Goal: Task Accomplishment & Management: Manage account settings

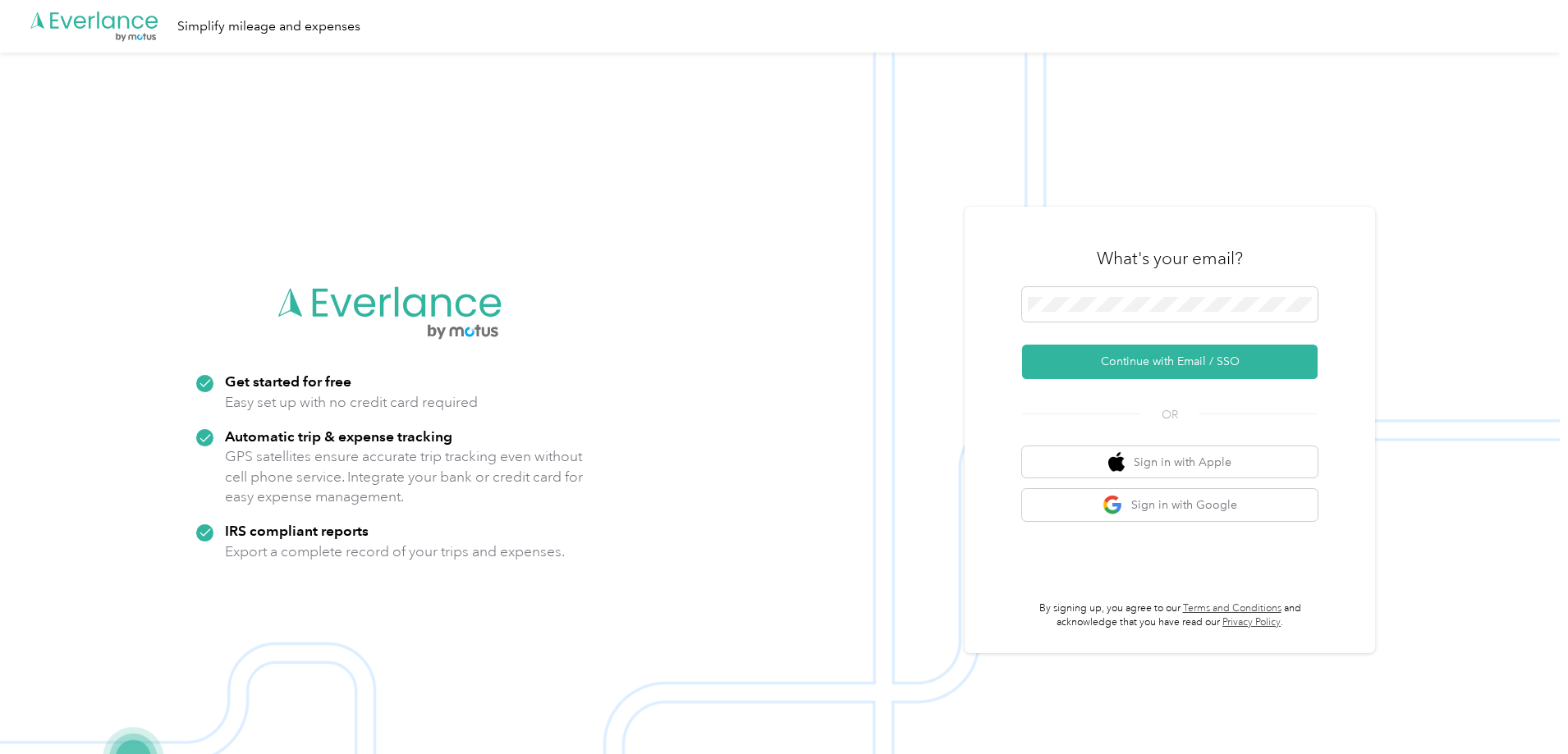
click at [1134, 364] on button "Continue with Email / SSO" at bounding box center [1169, 362] width 295 height 34
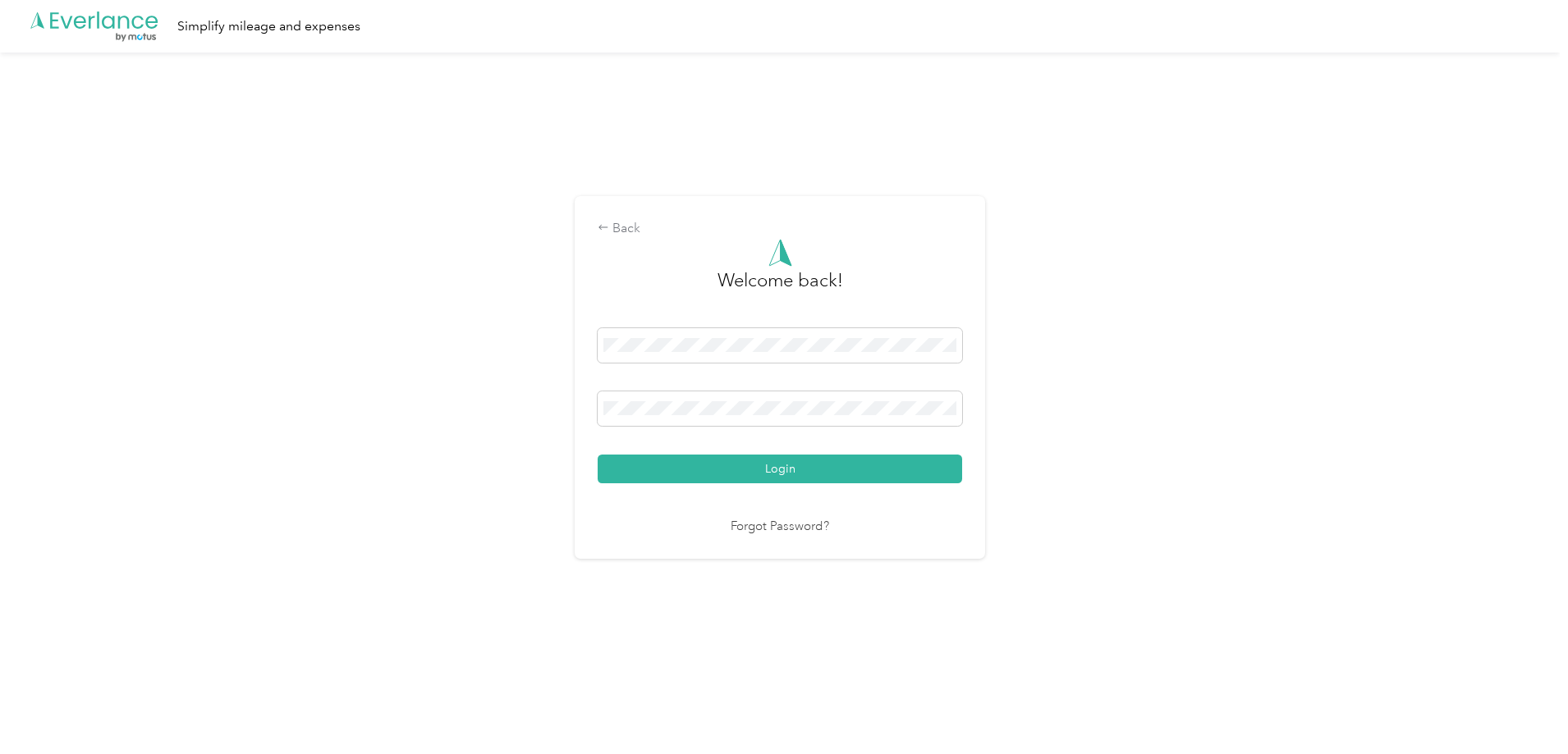
click at [768, 465] on button "Login" at bounding box center [780, 468] width 365 height 29
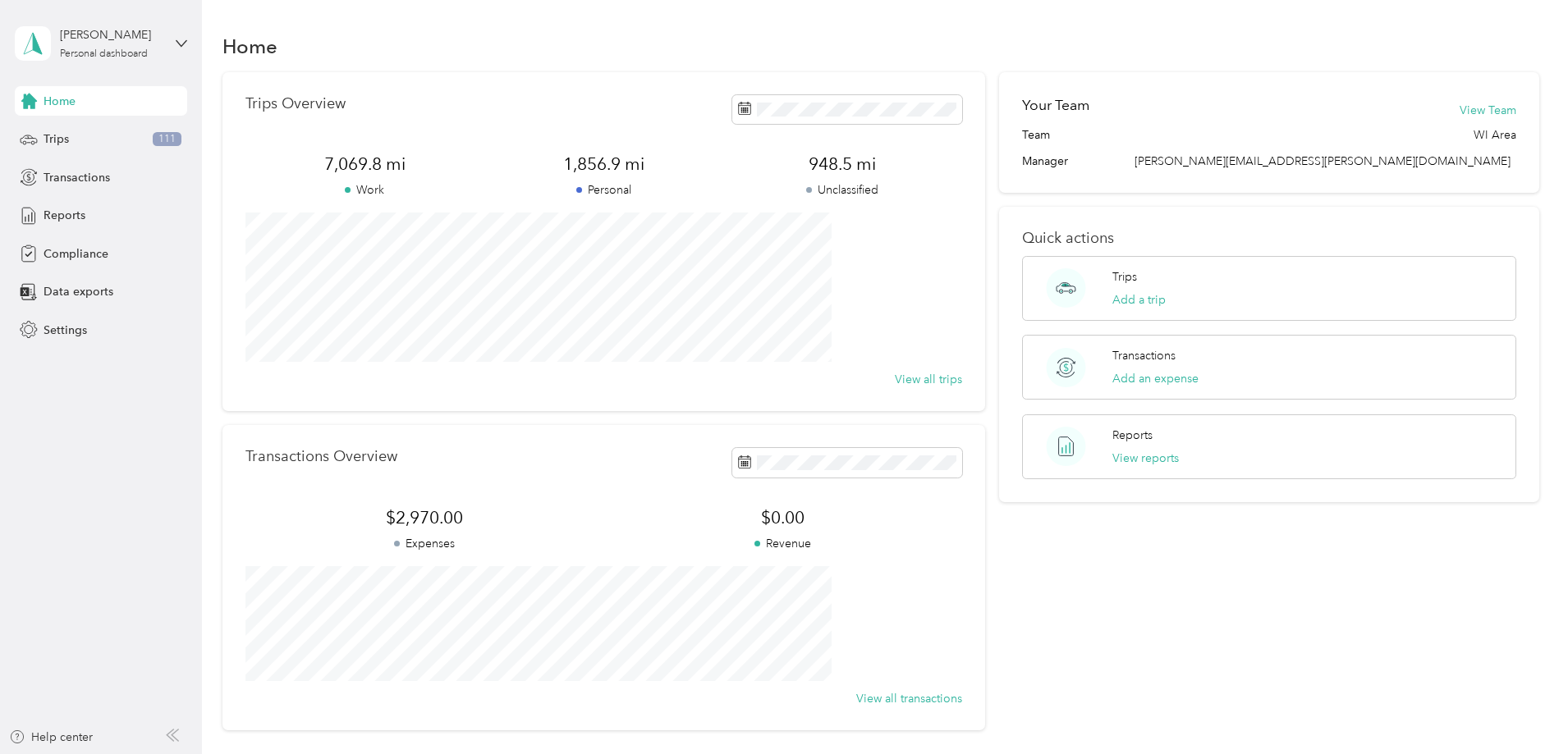
click at [68, 142] on span "Trips" at bounding box center [56, 139] width 25 height 18
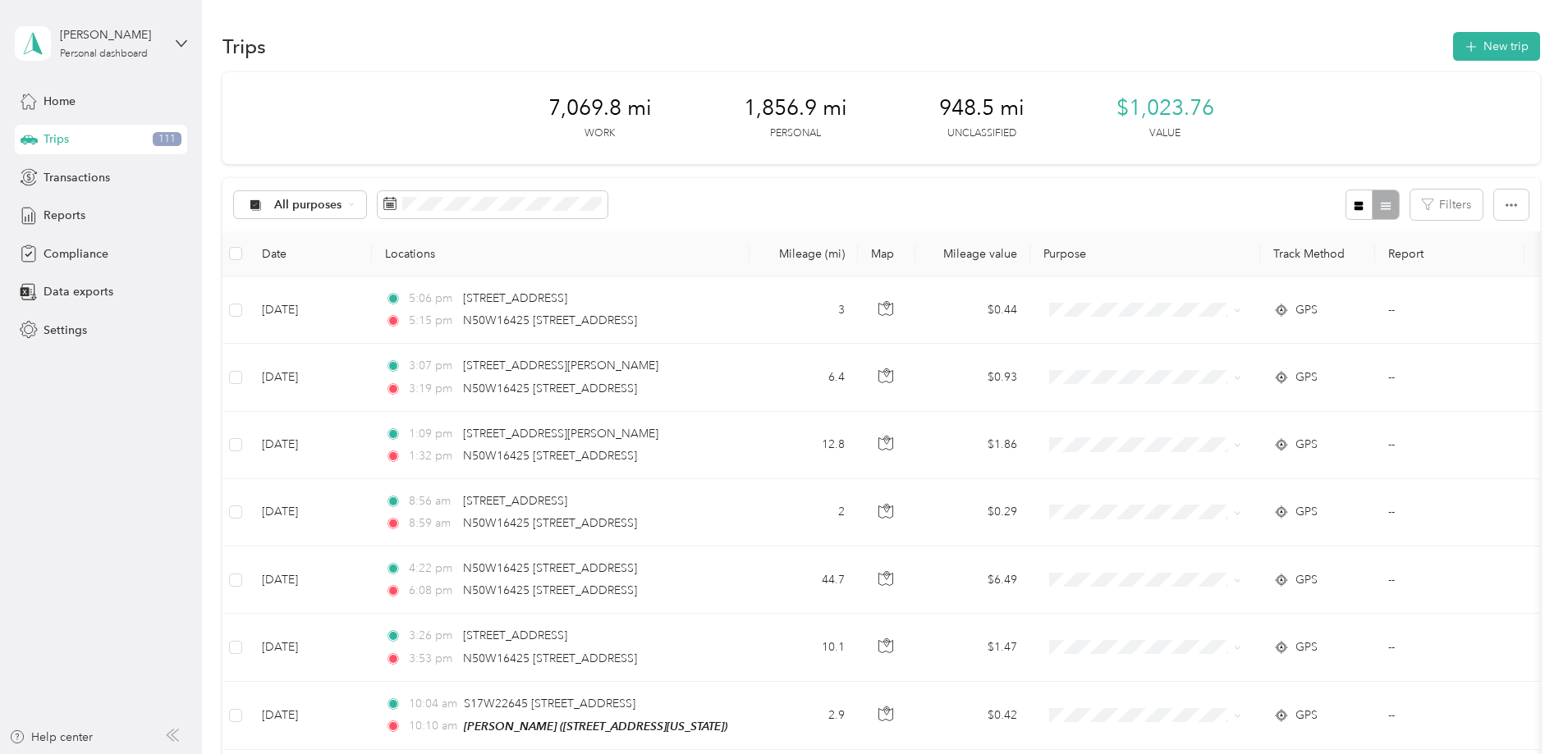
click at [367, 209] on div "All purposes" at bounding box center [301, 205] width 133 height 28
click at [404, 263] on span "Unclassified" at bounding box center [492, 263] width 217 height 18
click at [55, 214] on span "Reports" at bounding box center [64, 216] width 42 height 18
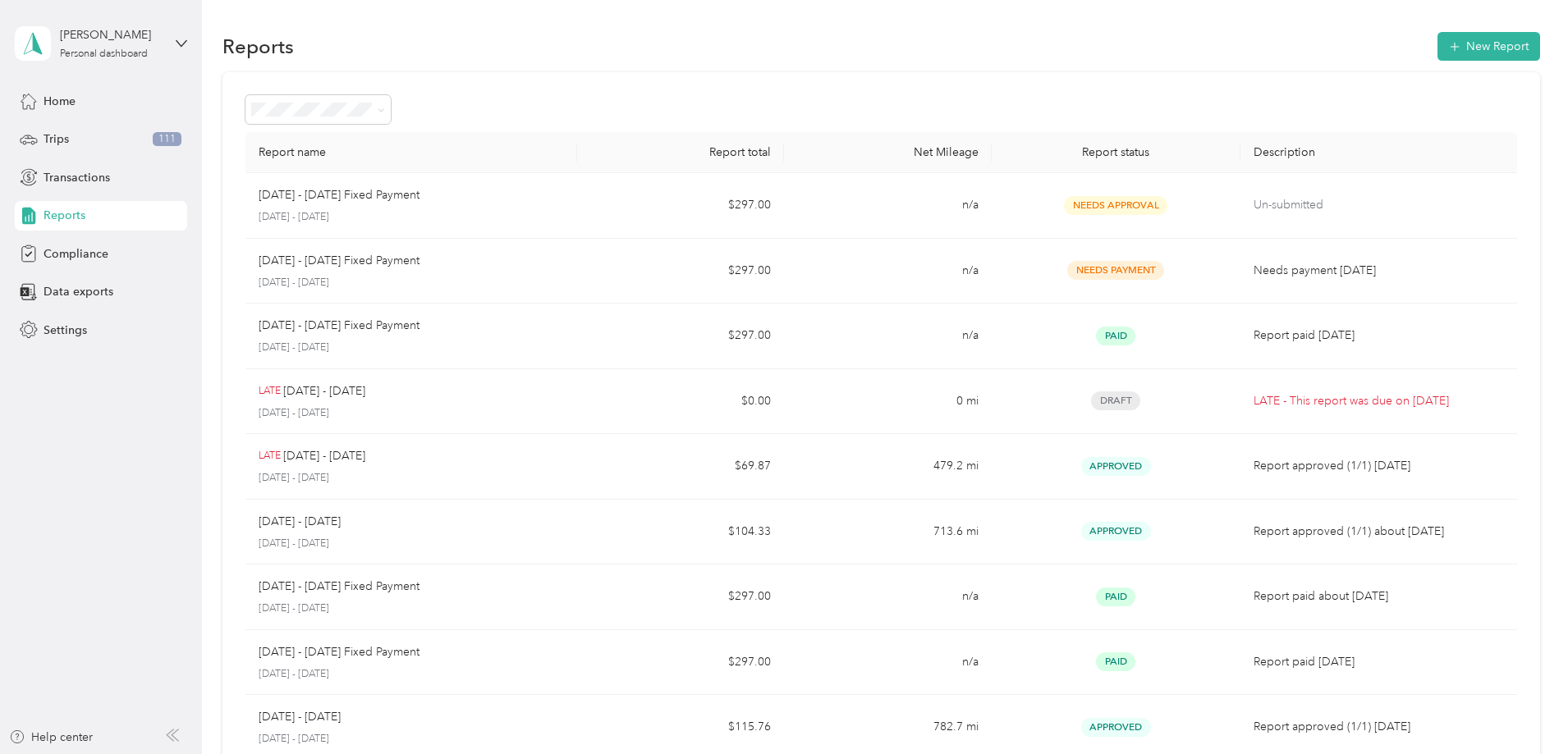
click at [51, 172] on span "Transactions" at bounding box center [77, 178] width 67 height 18
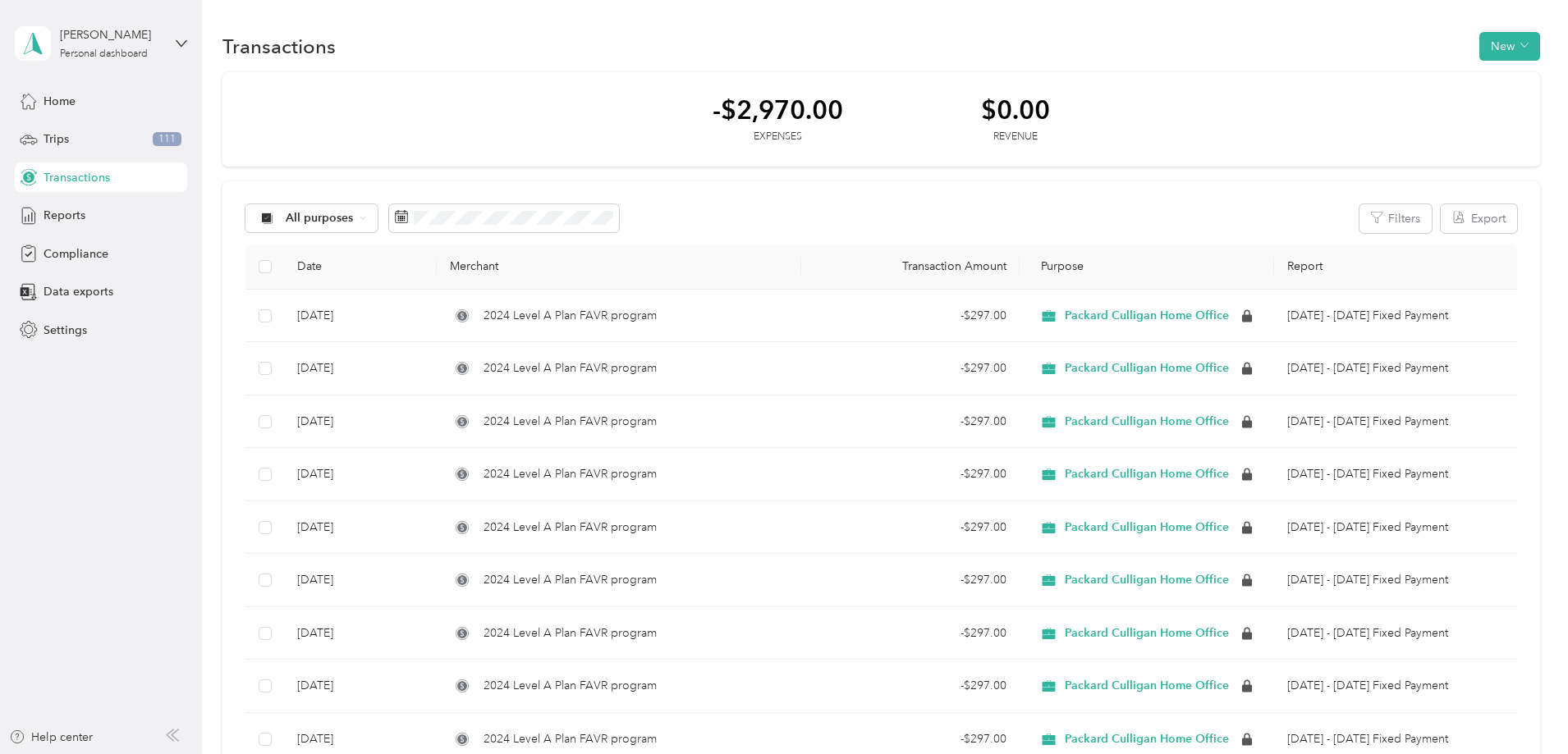
click at [42, 142] on div "Trips 111" at bounding box center [101, 140] width 172 height 30
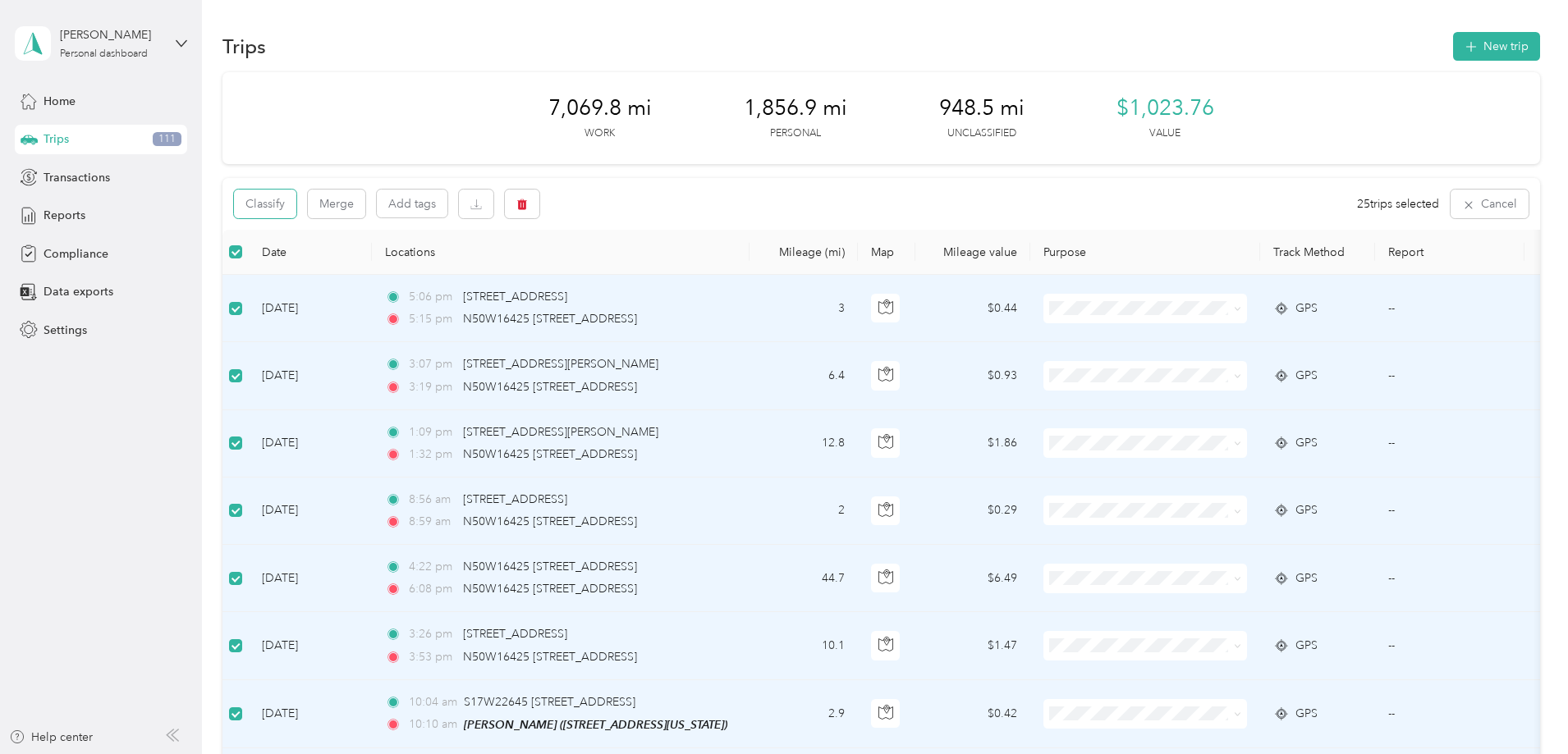
click at [296, 198] on button "Classify" at bounding box center [265, 204] width 62 height 29
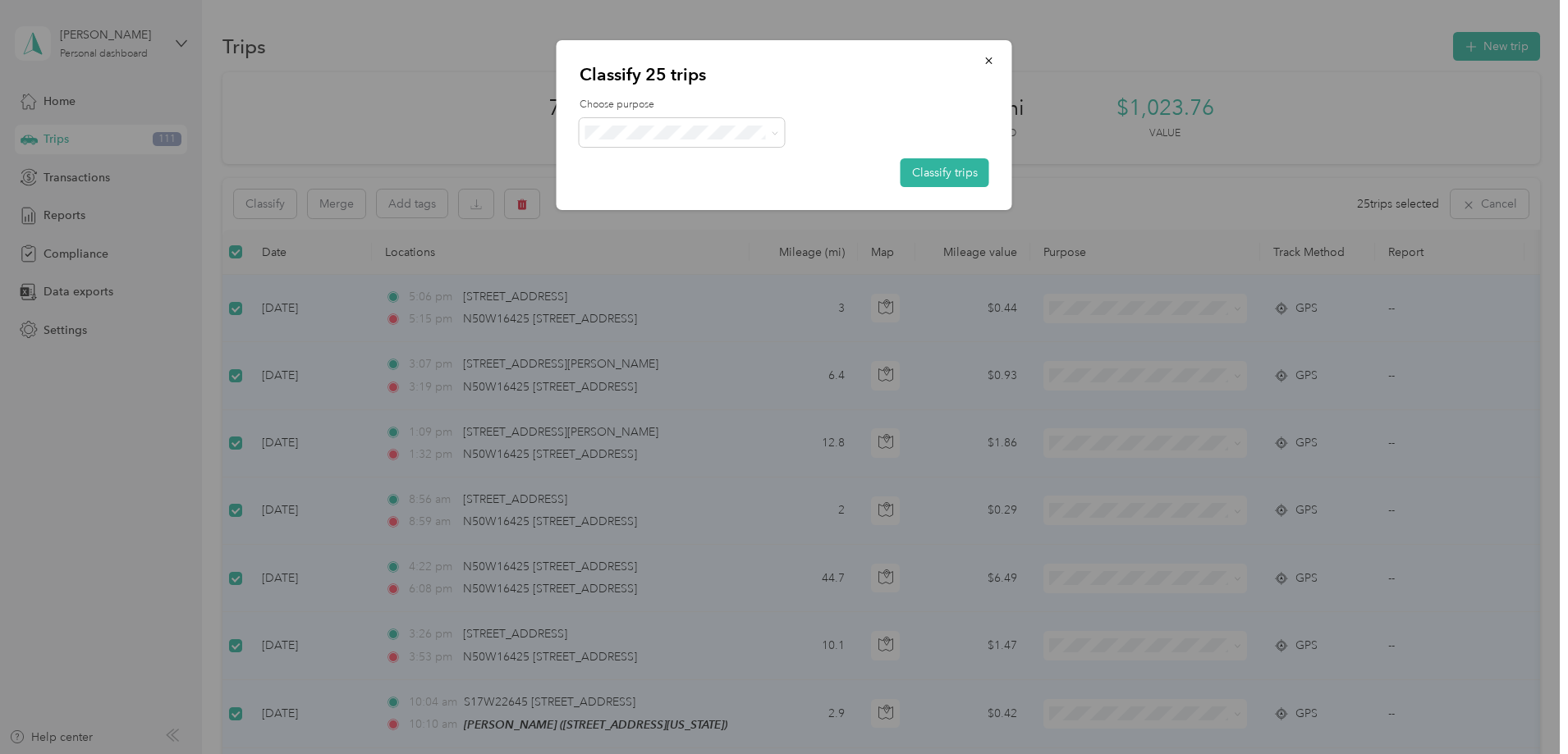
click at [644, 271] on span "Waukesha - 501" at bounding box center [728, 271] width 217 height 18
click at [955, 173] on button "Classify trips" at bounding box center [945, 172] width 89 height 29
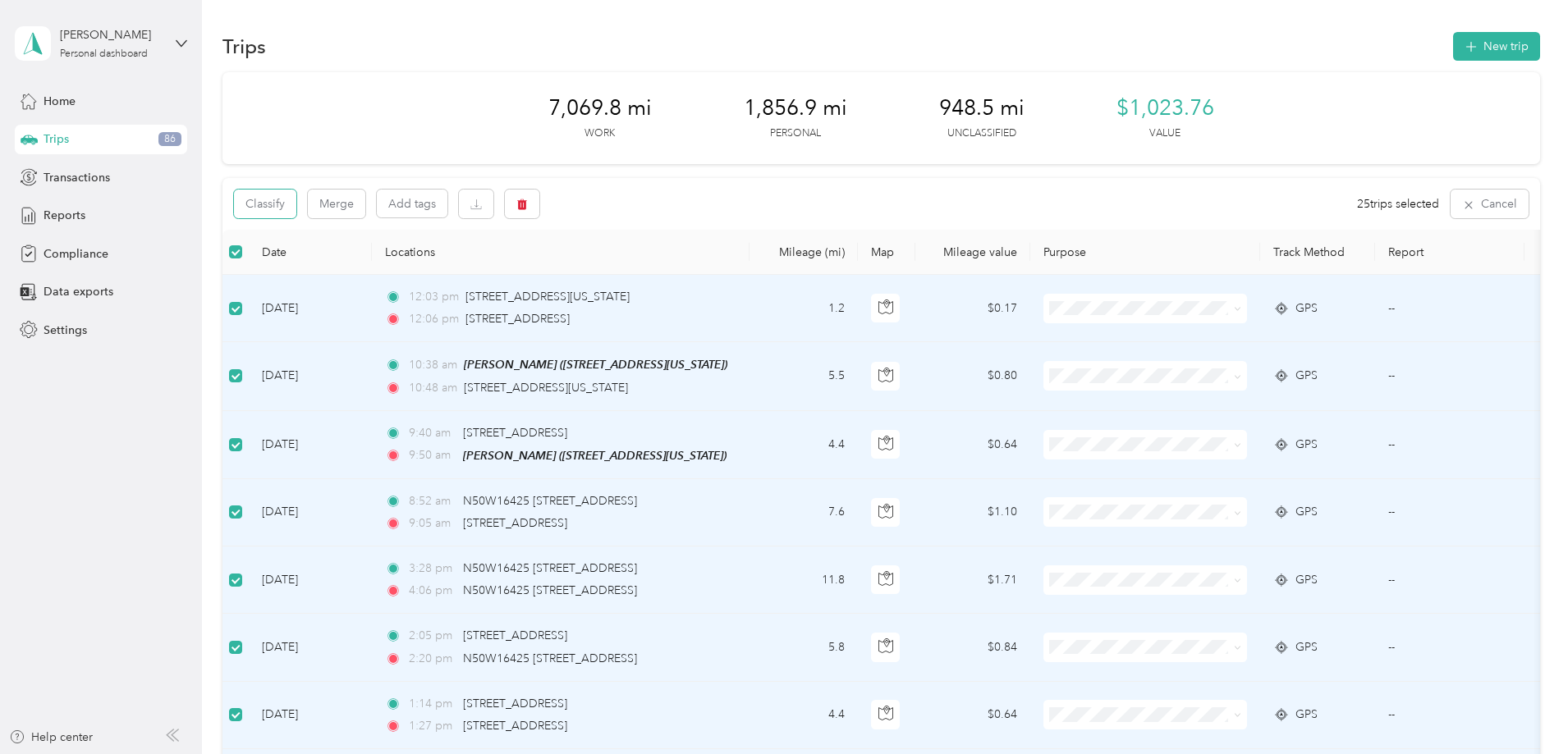
click at [296, 201] on button "Classify" at bounding box center [265, 204] width 62 height 29
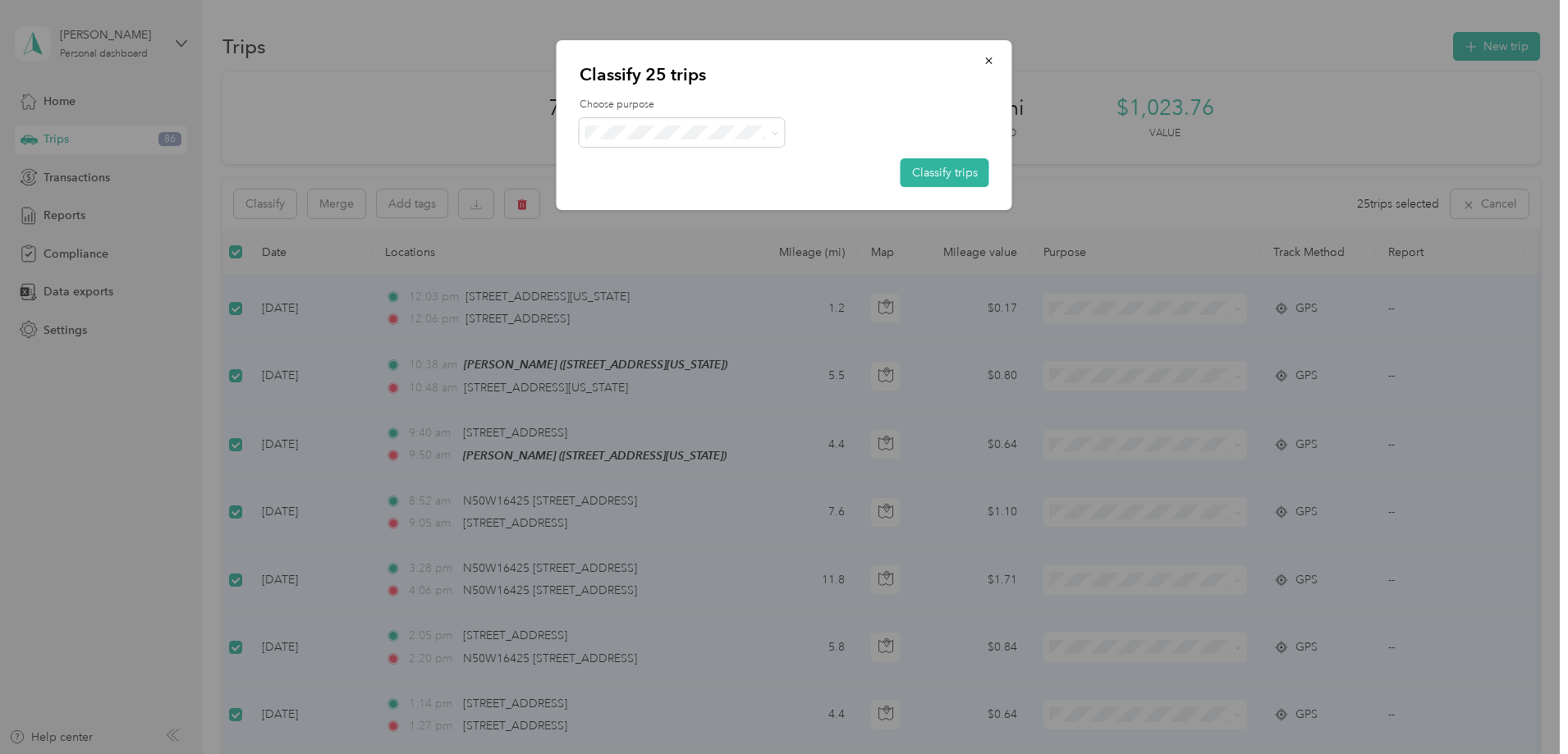
click at [953, 169] on button "Classify trips" at bounding box center [945, 172] width 89 height 29
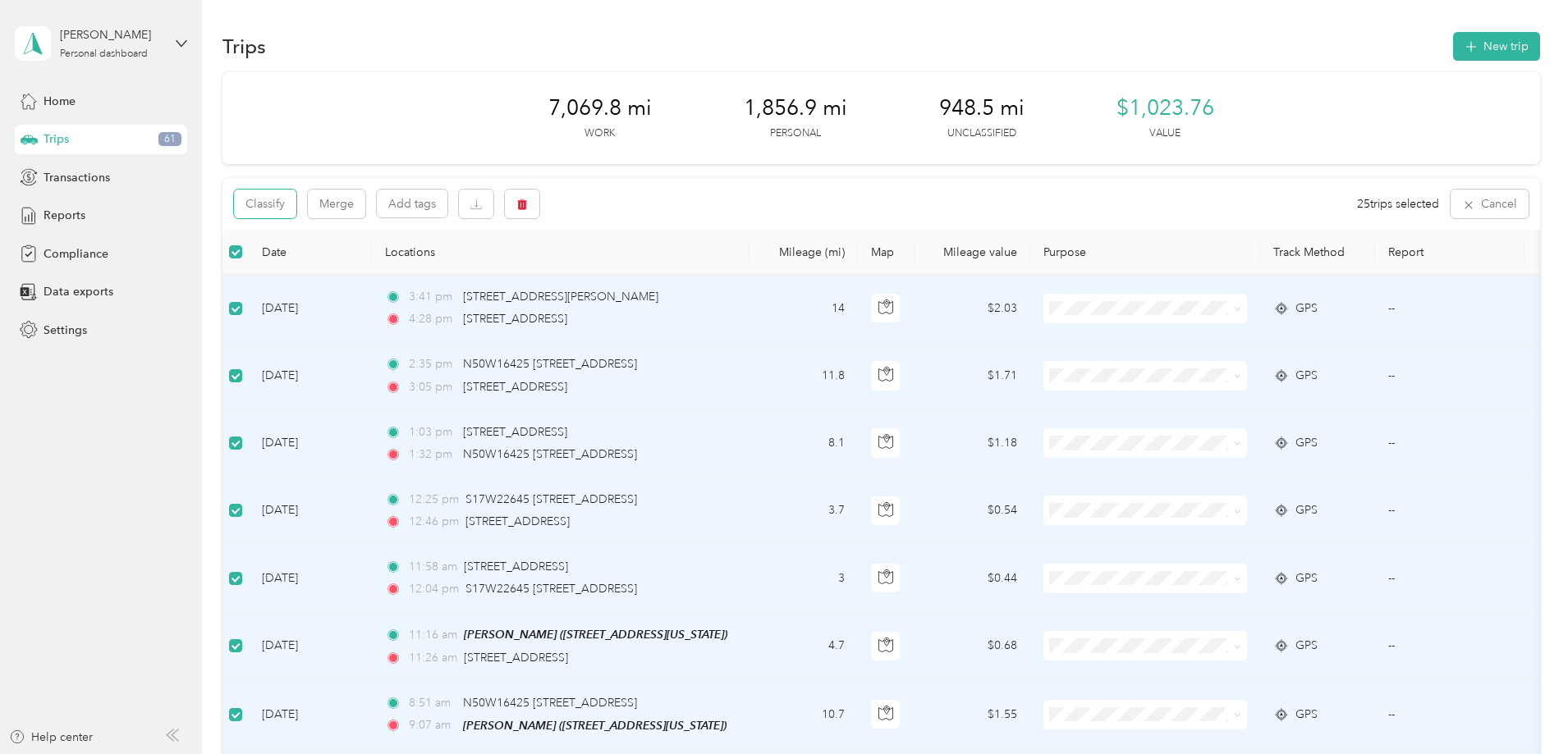
click at [296, 195] on button "Classify" at bounding box center [265, 204] width 62 height 29
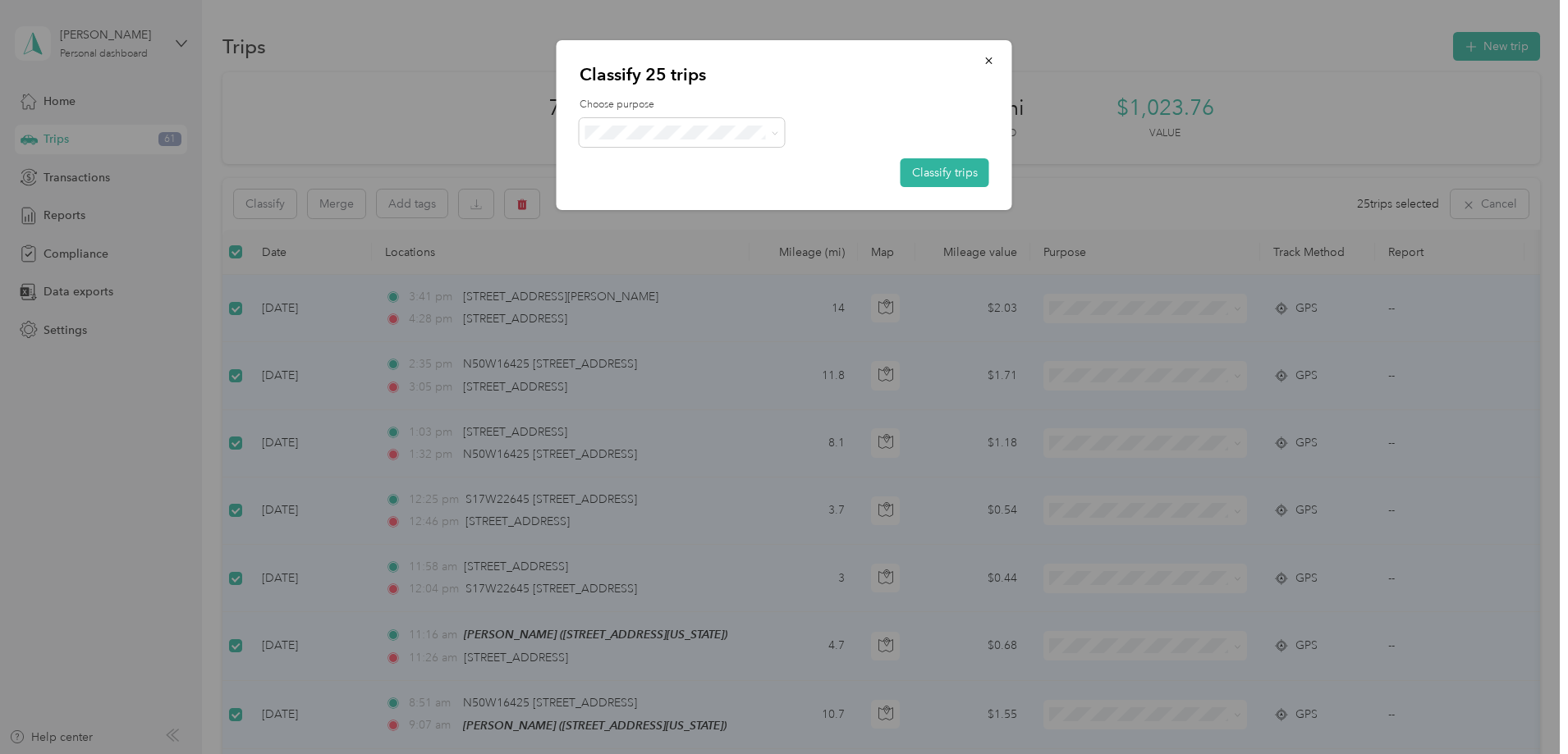
click at [948, 176] on button "Classify trips" at bounding box center [945, 172] width 89 height 29
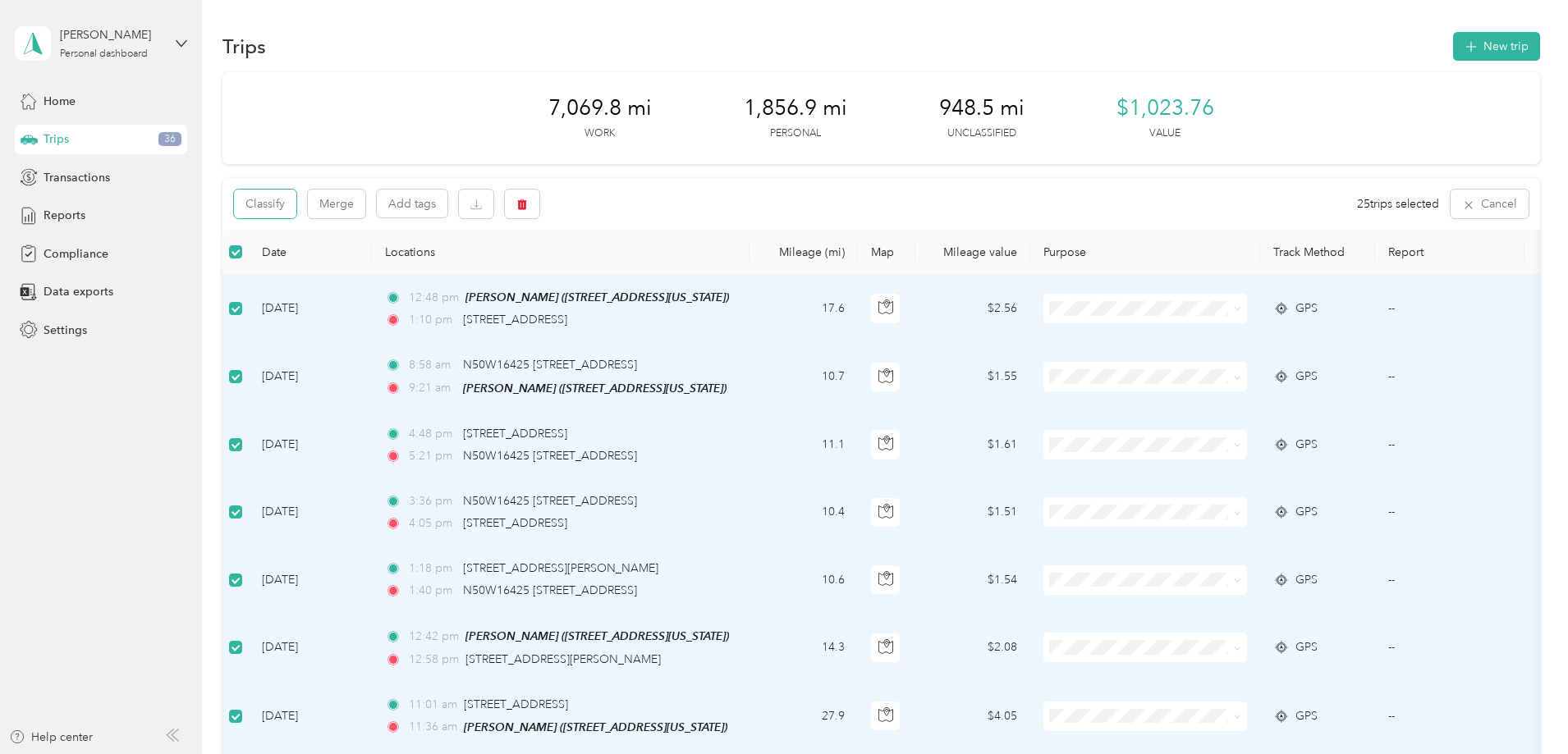
click at [296, 210] on button "Classify" at bounding box center [265, 204] width 62 height 29
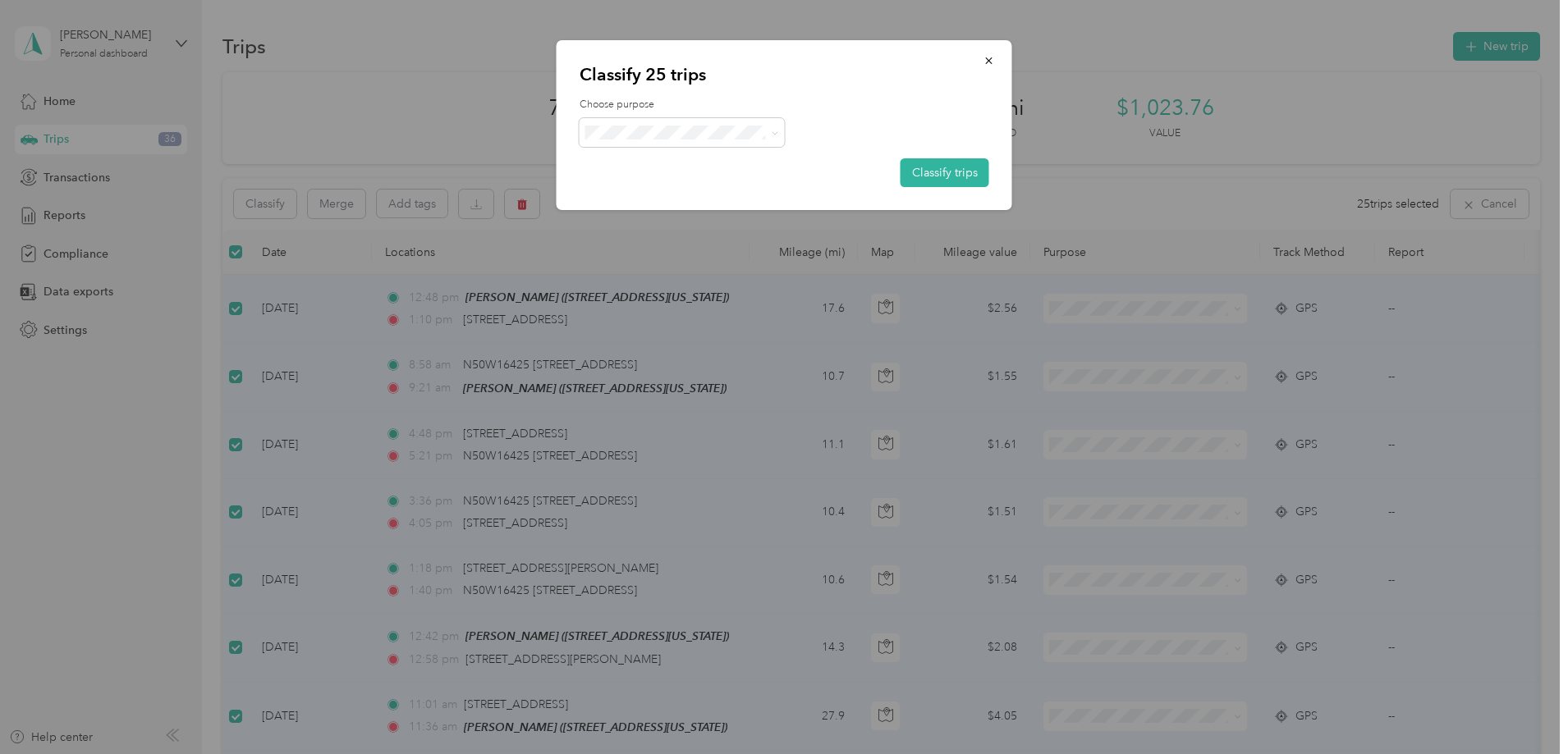
click at [974, 169] on button "Classify trips" at bounding box center [945, 172] width 89 height 29
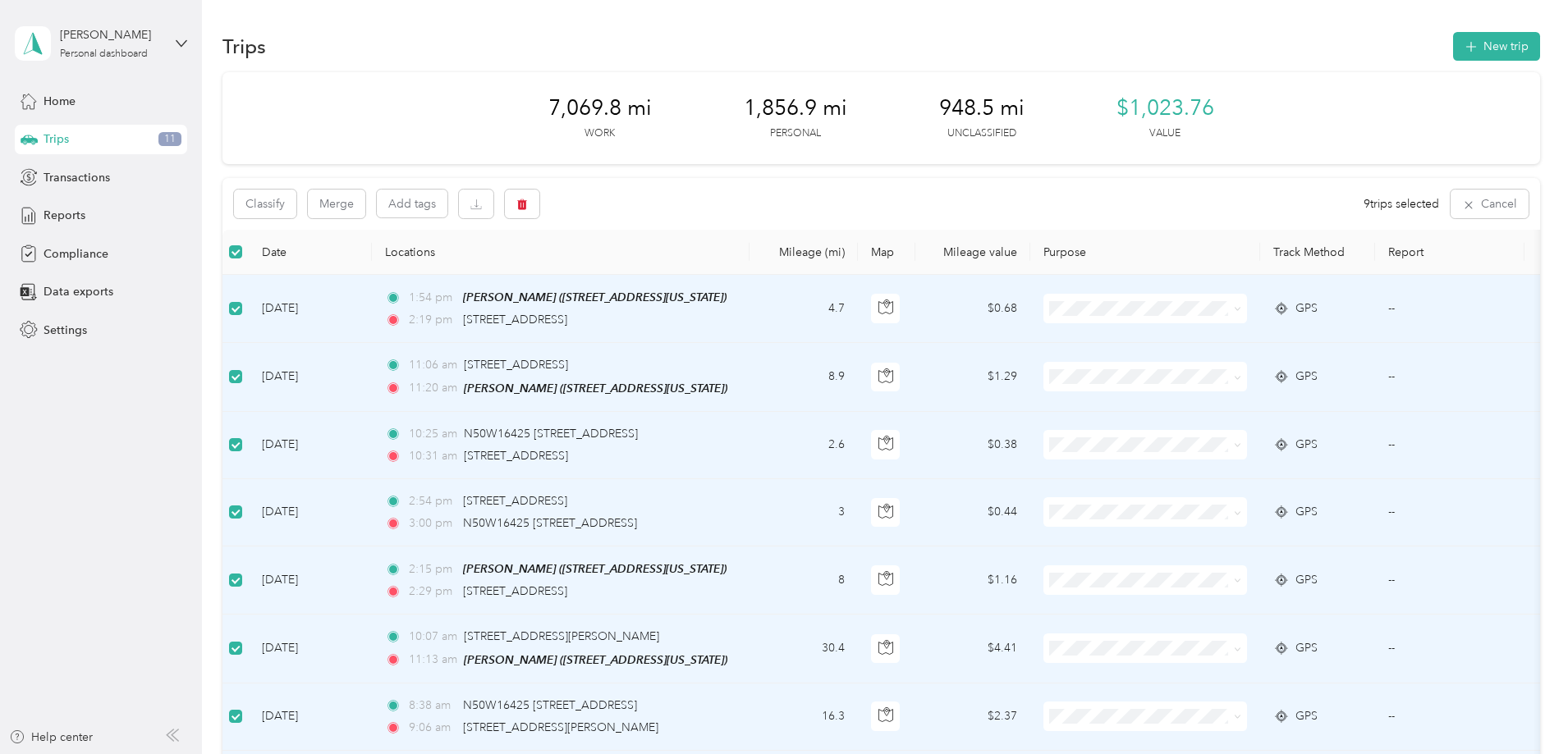
scroll to position [82, 0]
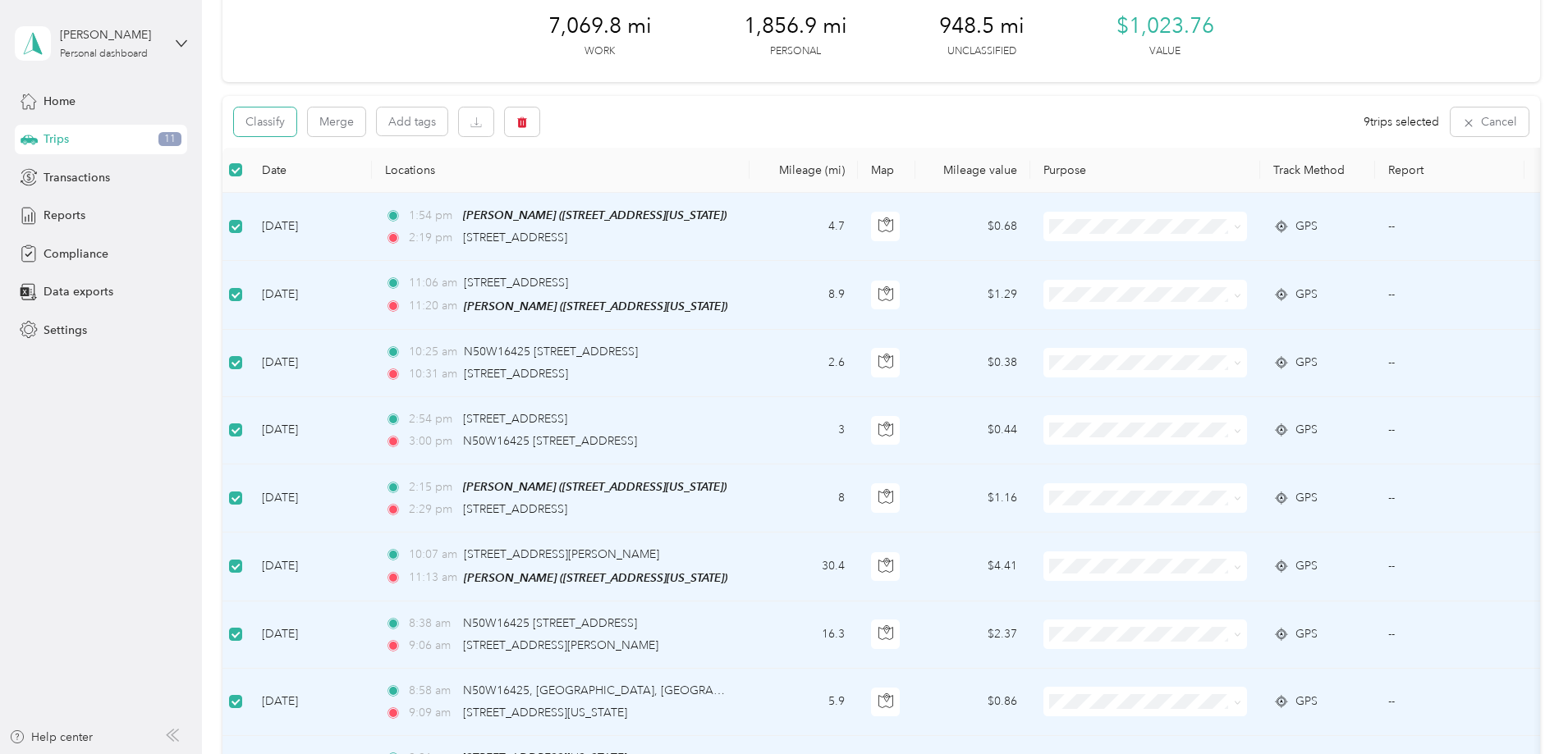
click at [296, 123] on button "Classify" at bounding box center [265, 121] width 62 height 29
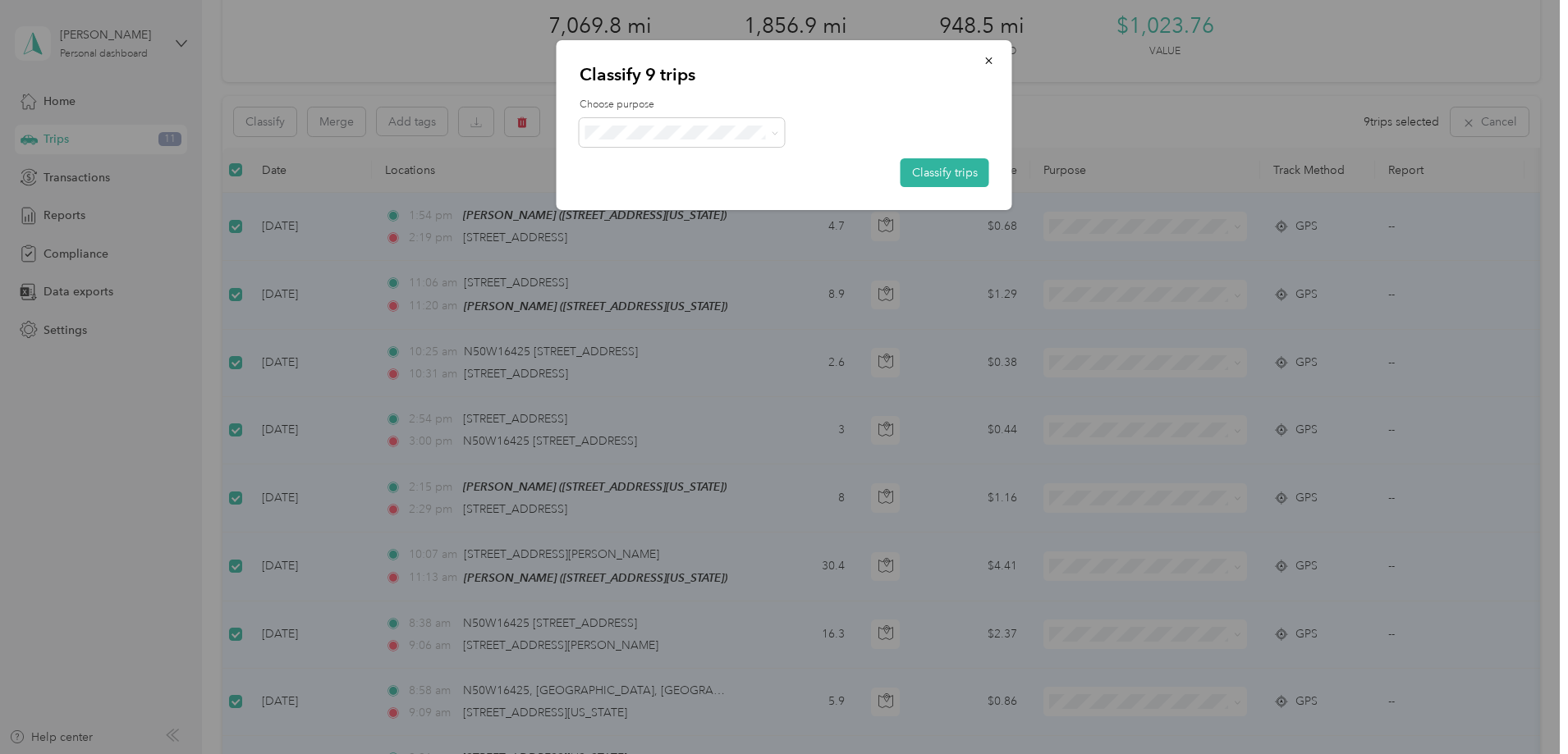
click at [935, 175] on button "Classify trips" at bounding box center [945, 172] width 89 height 29
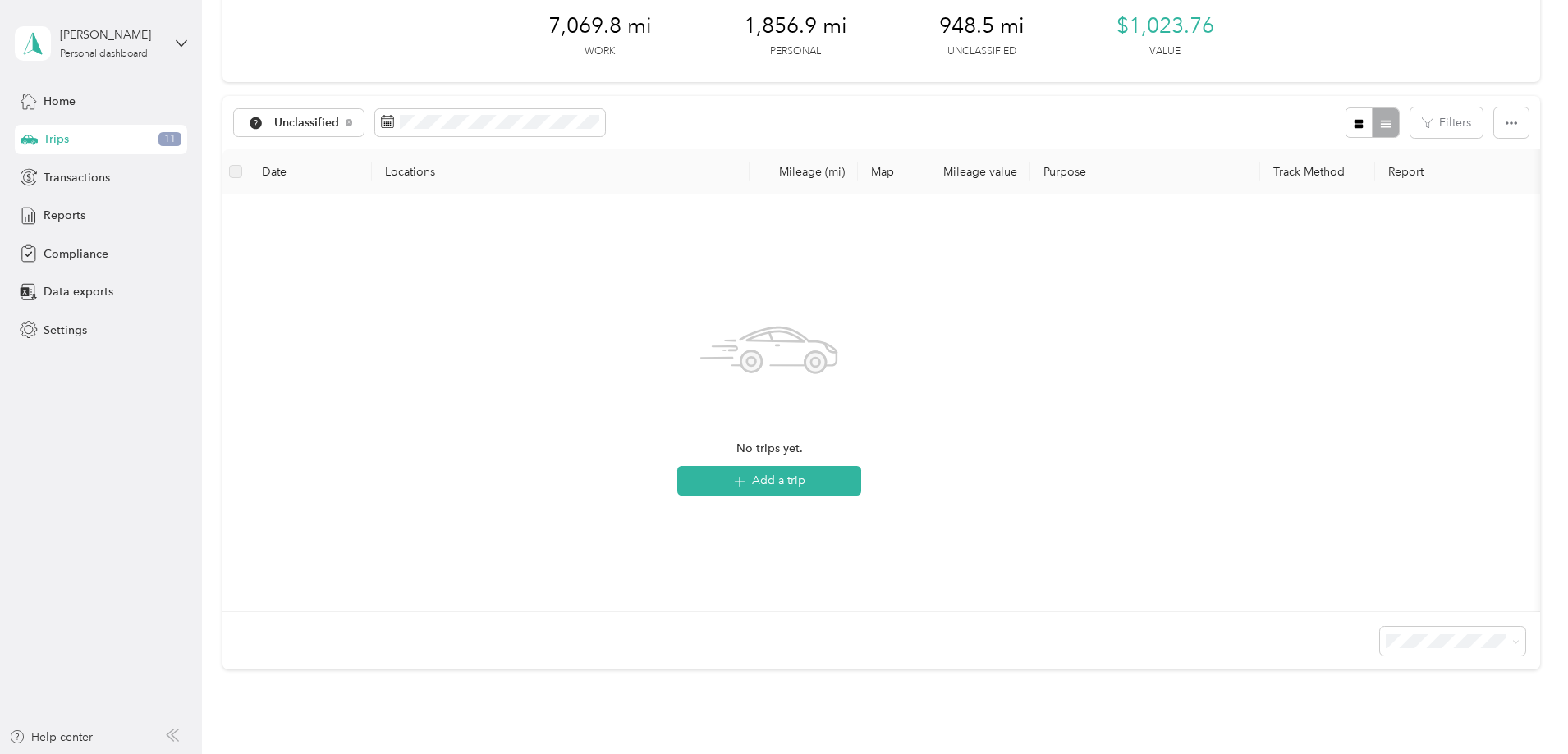
click at [340, 123] on span "Unclassified" at bounding box center [306, 123] width 66 height 11
click at [433, 175] on span "Unclassified" at bounding box center [483, 180] width 198 height 18
click at [66, 220] on span "Reports" at bounding box center [64, 216] width 42 height 18
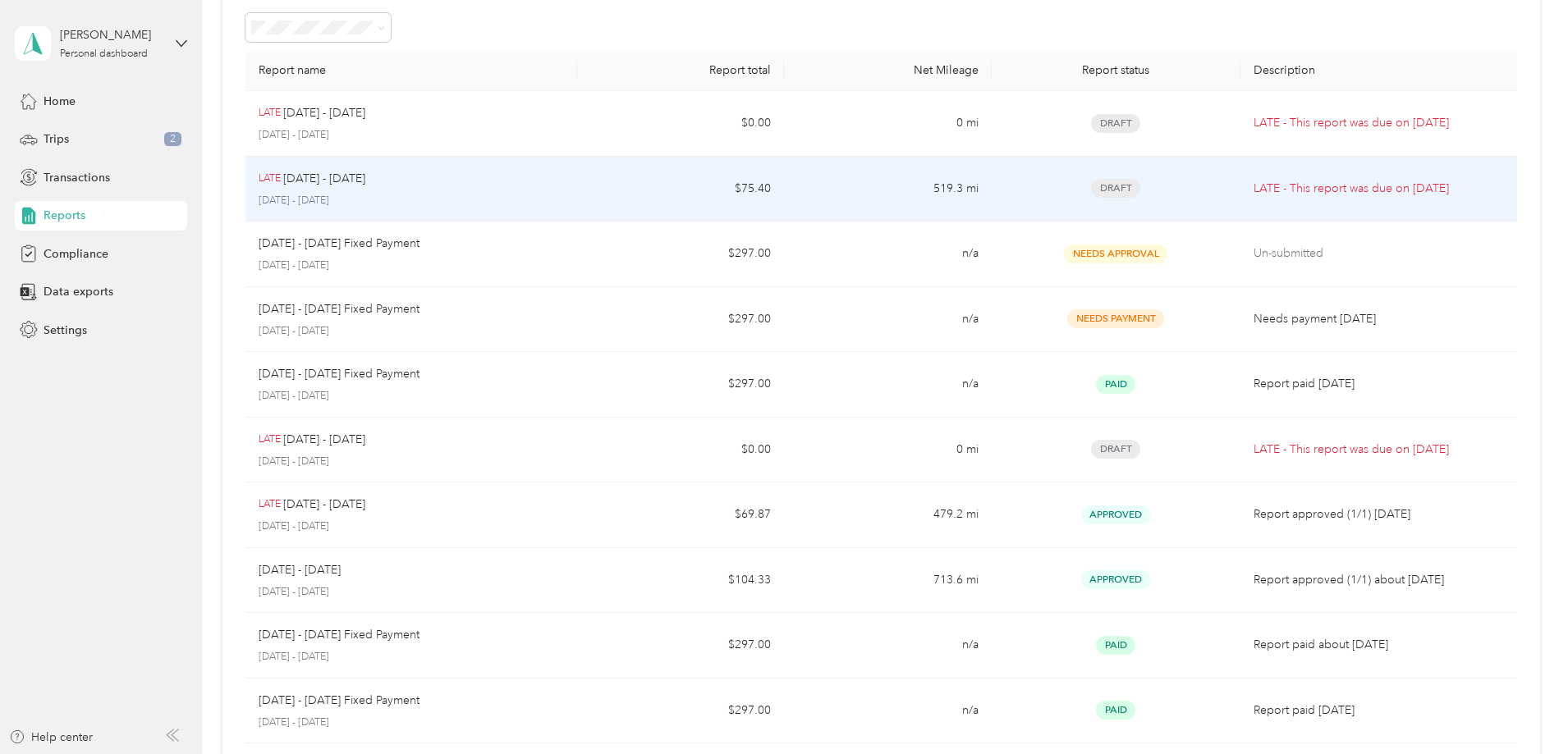
click at [554, 181] on div "LATE [DATE] - [DATE]" at bounding box center [411, 179] width 305 height 19
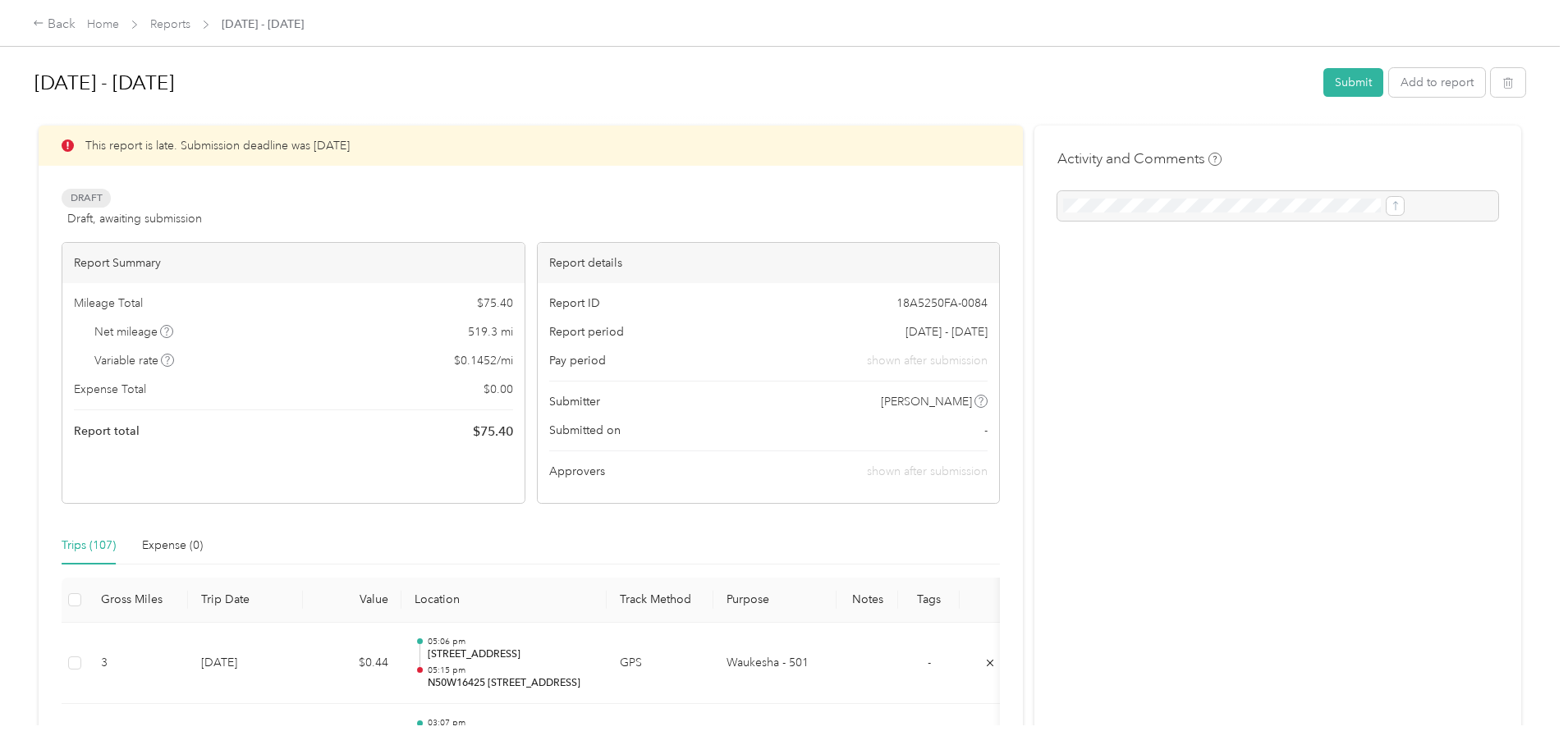
click at [1324, 82] on button "Submit" at bounding box center [1353, 82] width 60 height 29
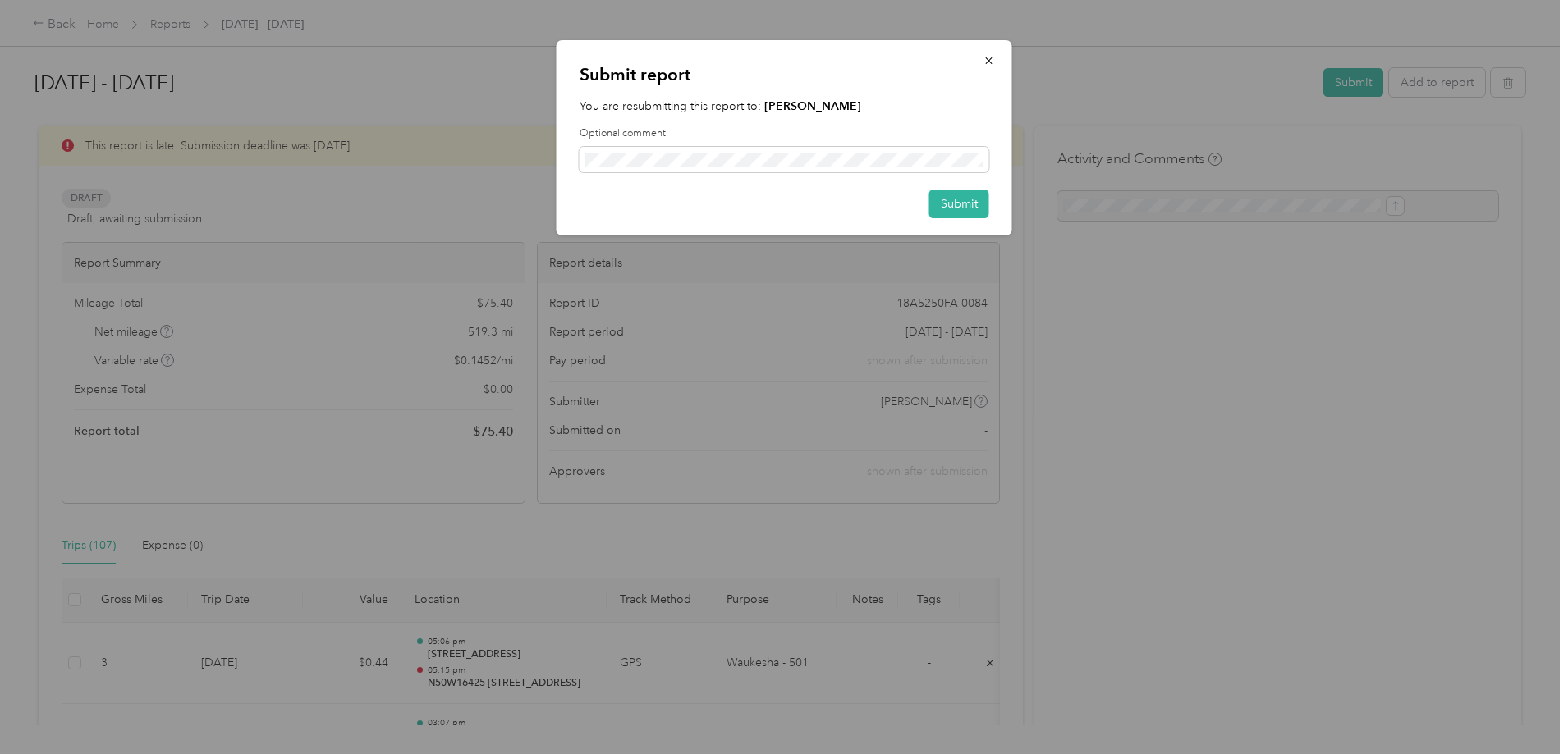
click at [950, 202] on button "Submit" at bounding box center [959, 204] width 60 height 29
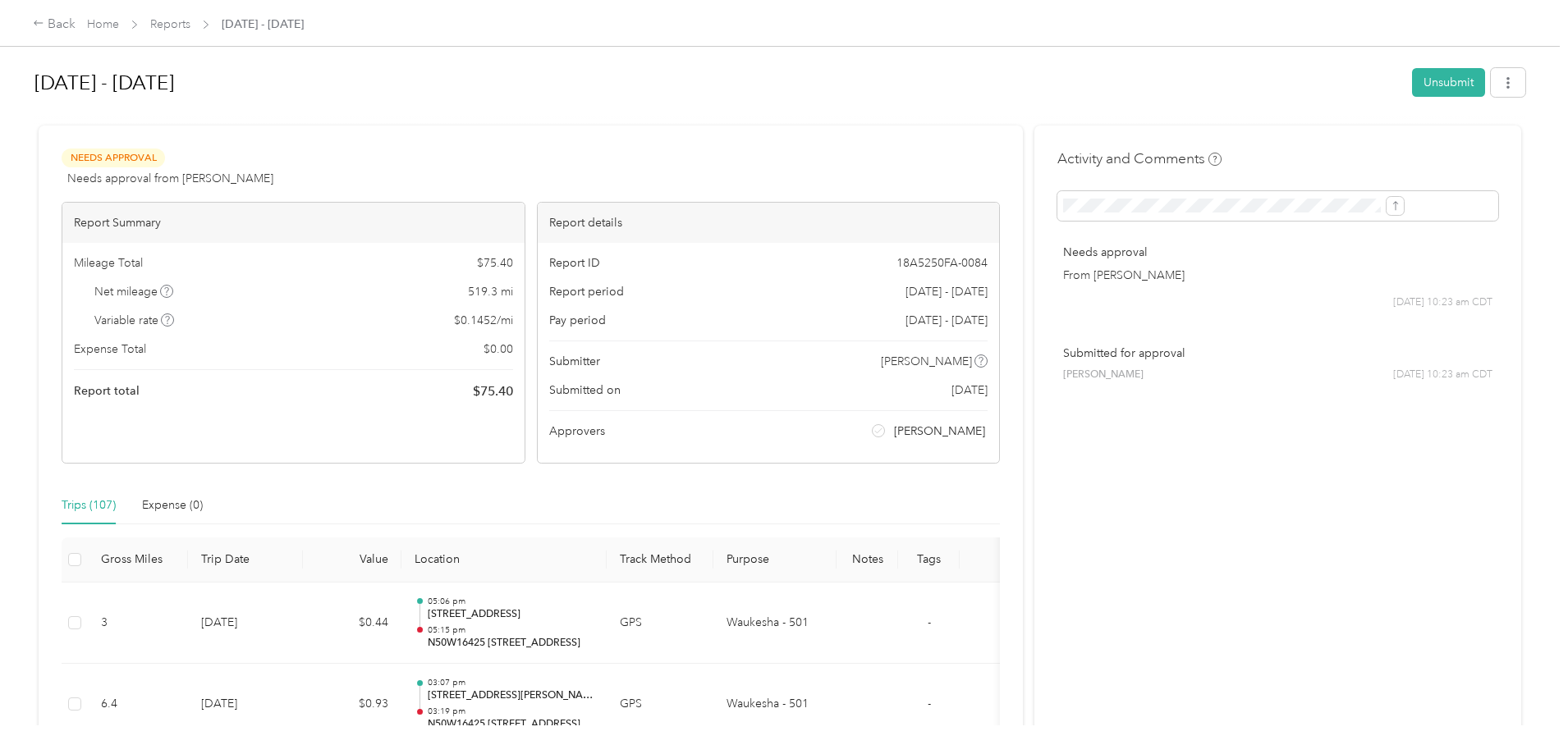
click at [44, 21] on icon at bounding box center [38, 23] width 11 height 11
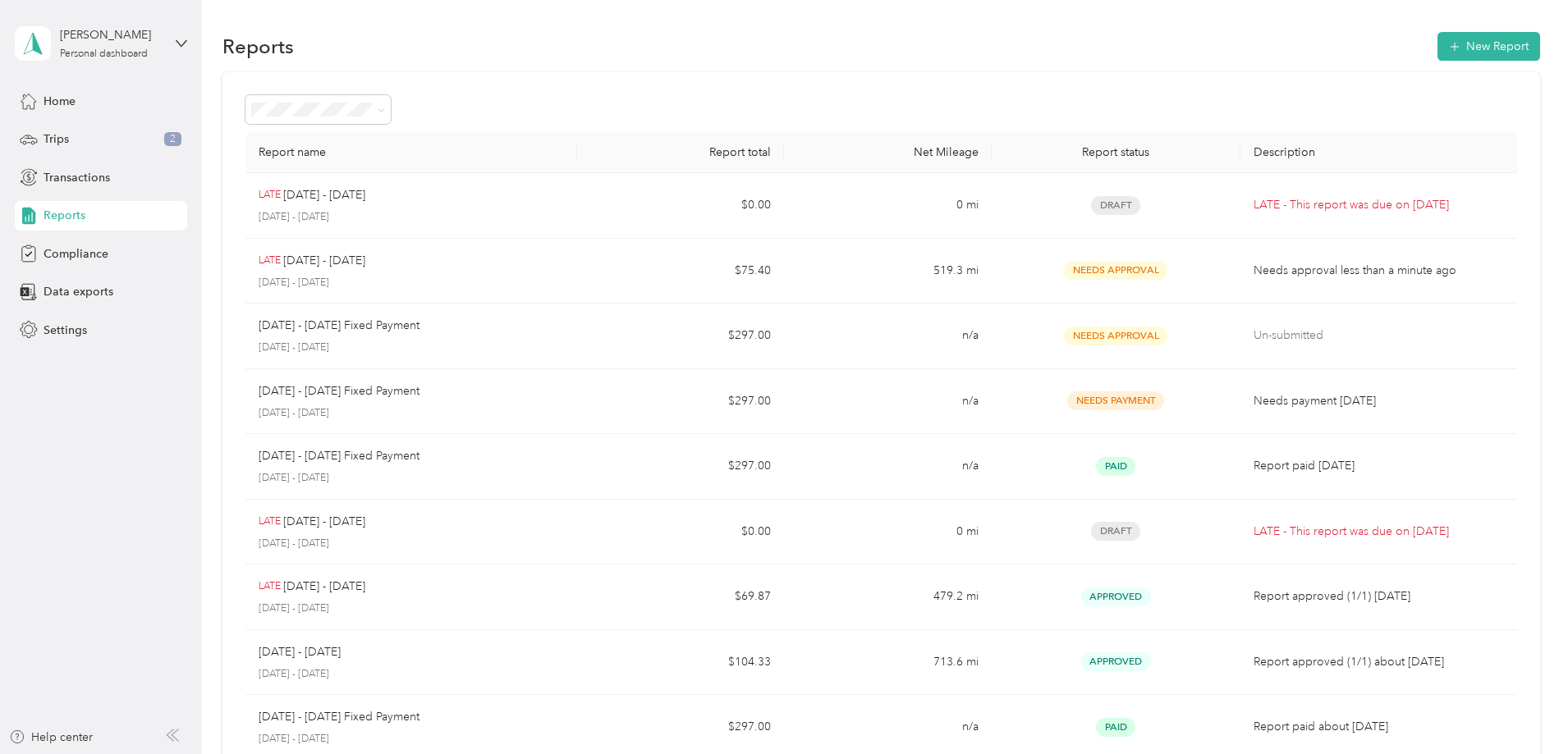
click at [56, 140] on span "Trips" at bounding box center [56, 139] width 25 height 18
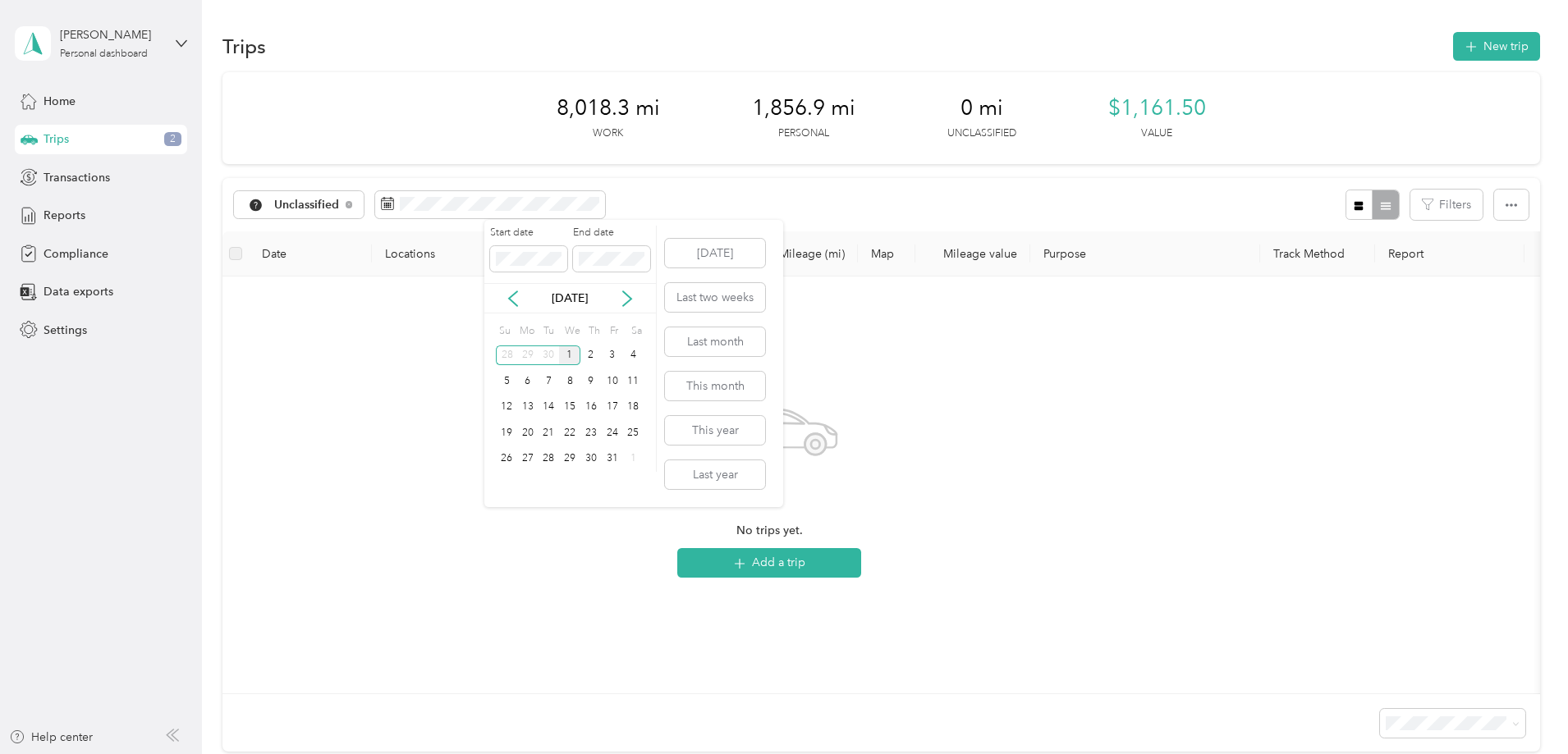
click at [513, 294] on icon at bounding box center [513, 299] width 8 height 15
click at [504, 354] on div "31" at bounding box center [506, 355] width 21 height 20
click at [621, 299] on icon at bounding box center [628, 299] width 17 height 17
click at [575, 456] on div "1" at bounding box center [569, 459] width 21 height 20
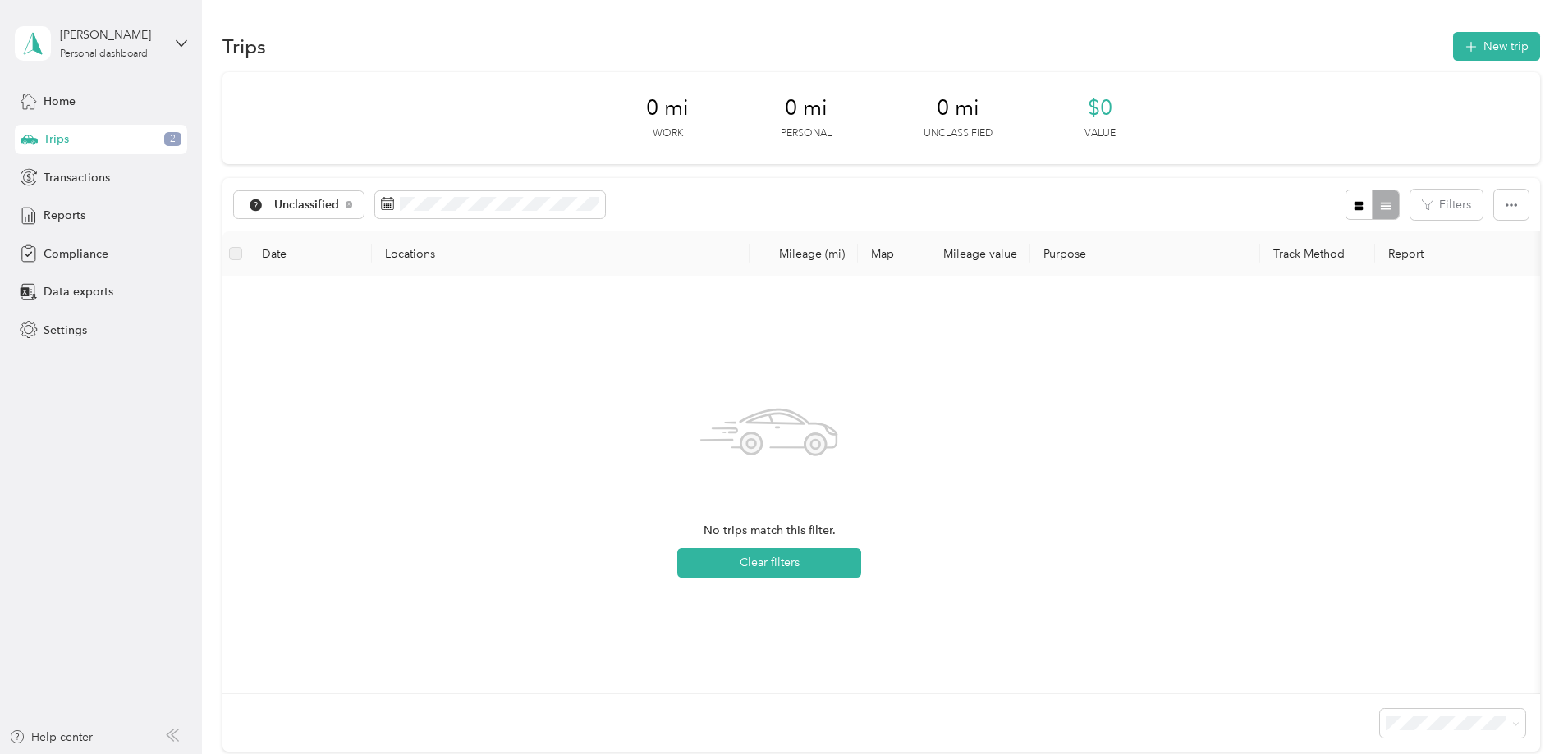
click at [73, 141] on div "Trips 2" at bounding box center [101, 140] width 172 height 30
click at [54, 99] on span "Home" at bounding box center [59, 101] width 32 height 18
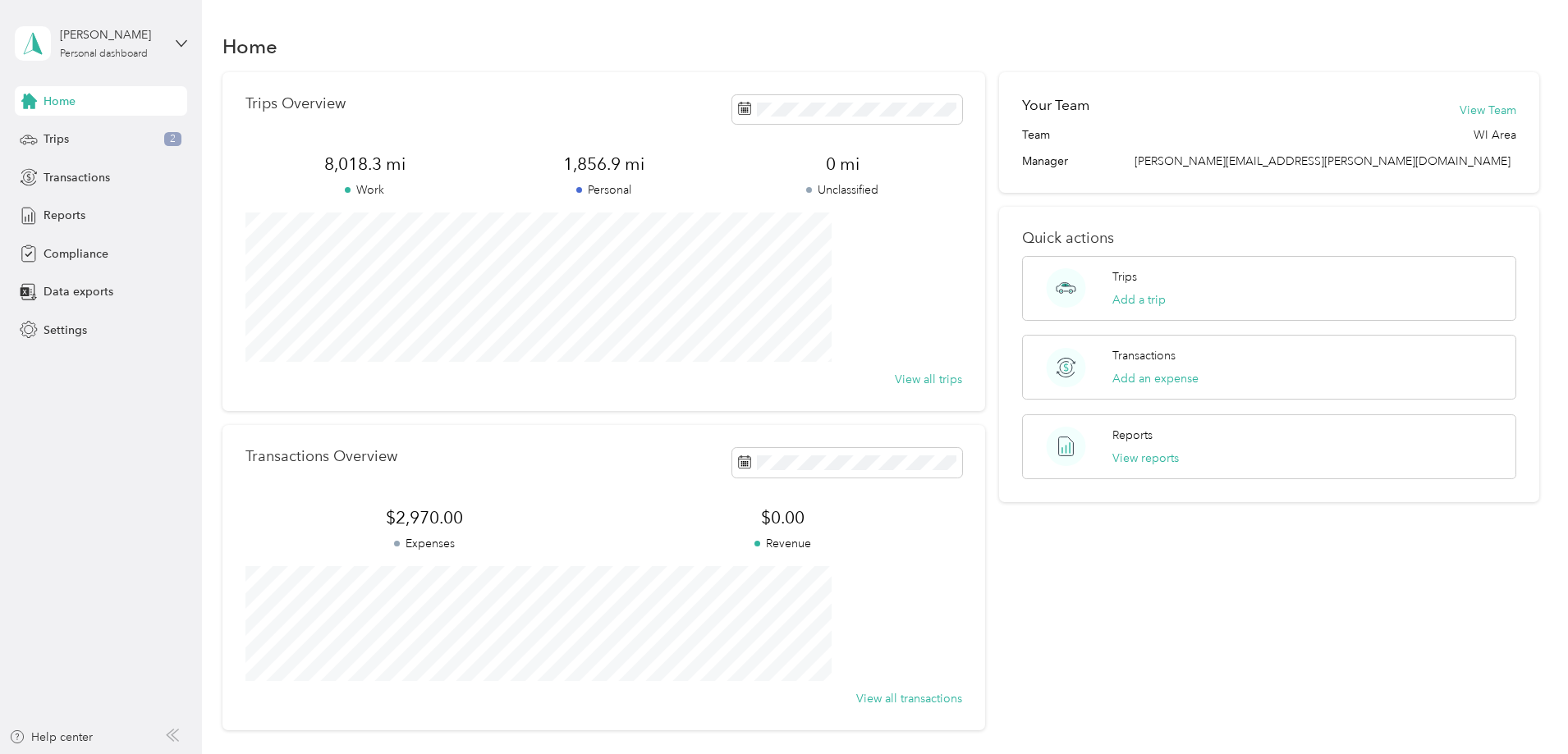
click at [81, 214] on span "Reports" at bounding box center [64, 216] width 42 height 18
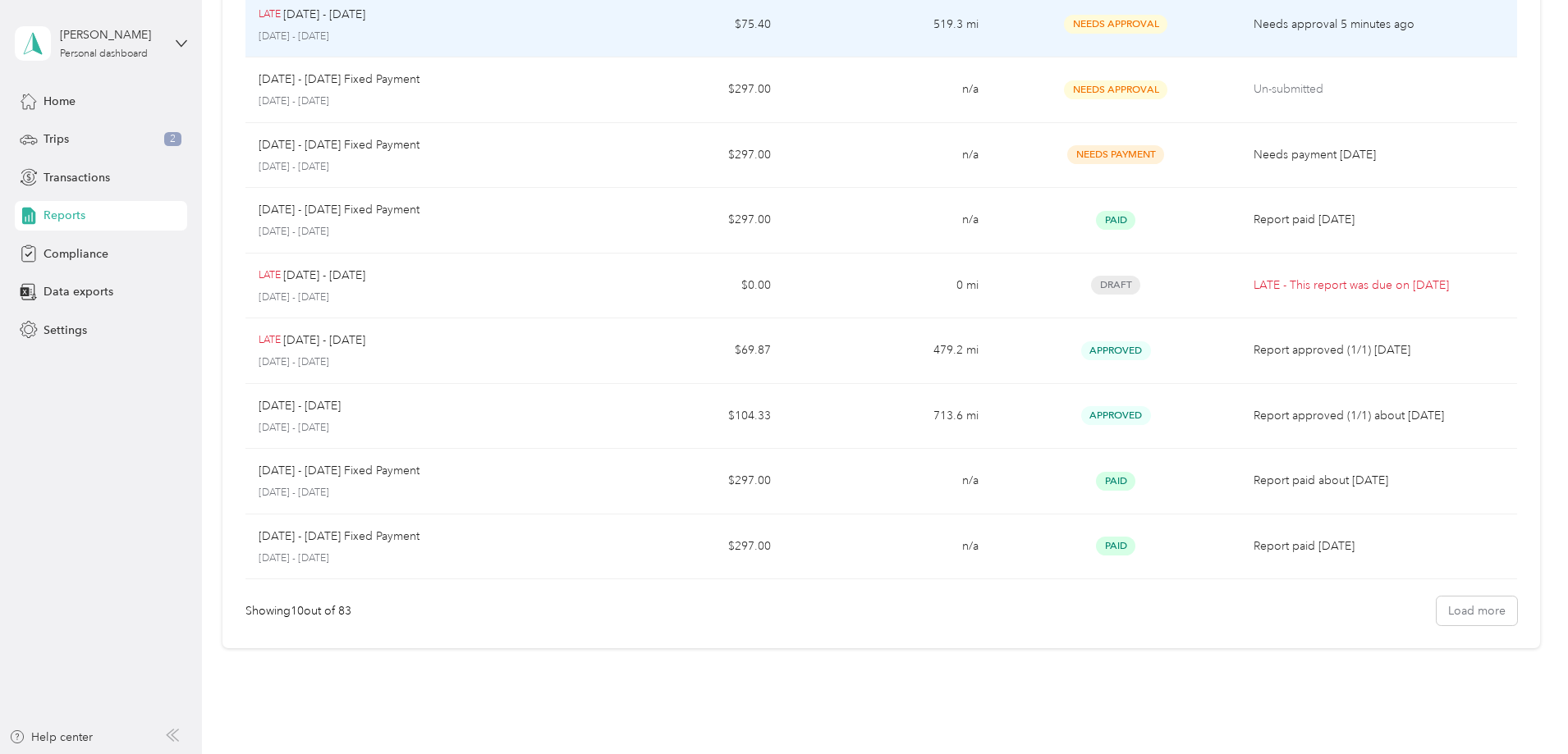
scroll to position [310, 0]
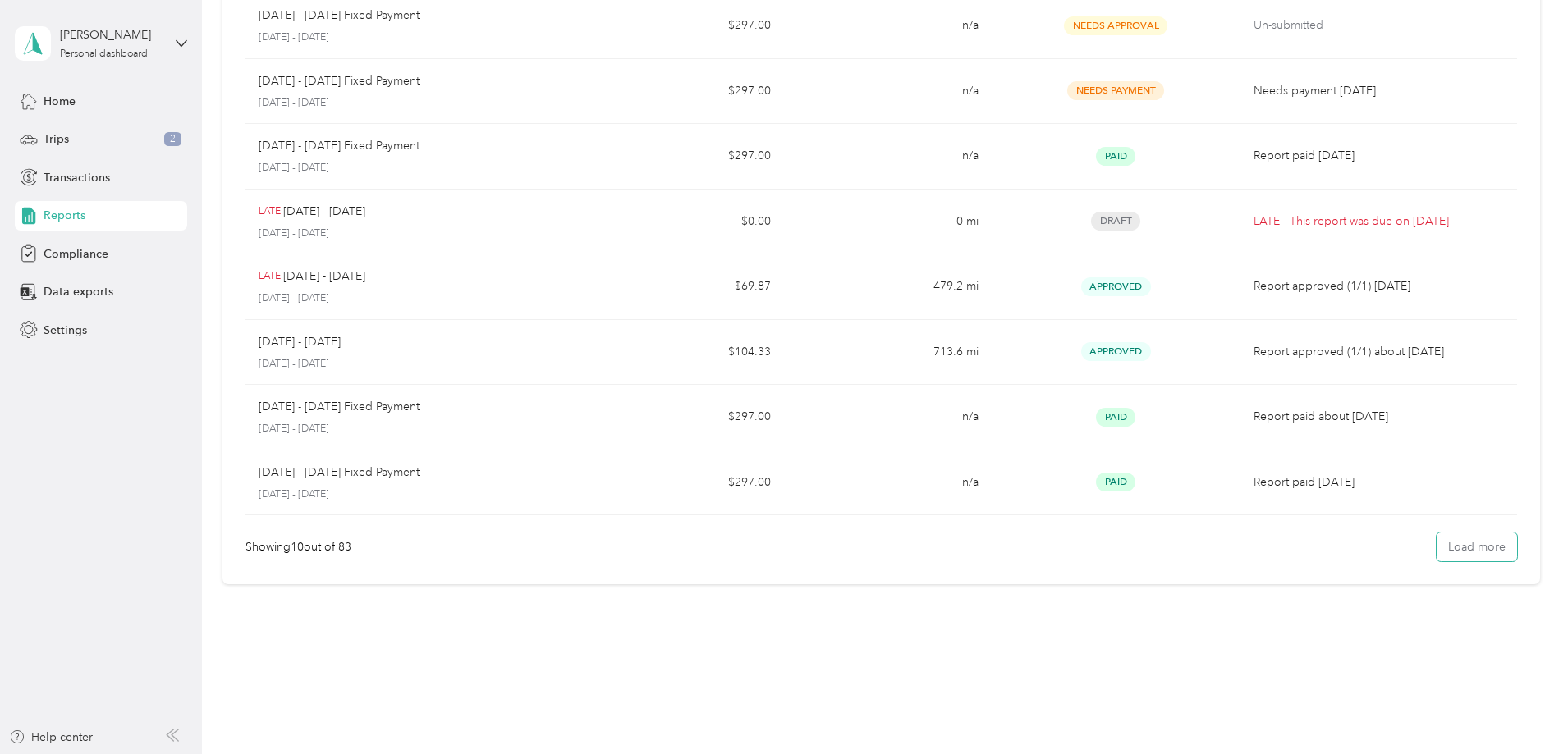
click at [1437, 547] on button "Load more" at bounding box center [1476, 547] width 81 height 29
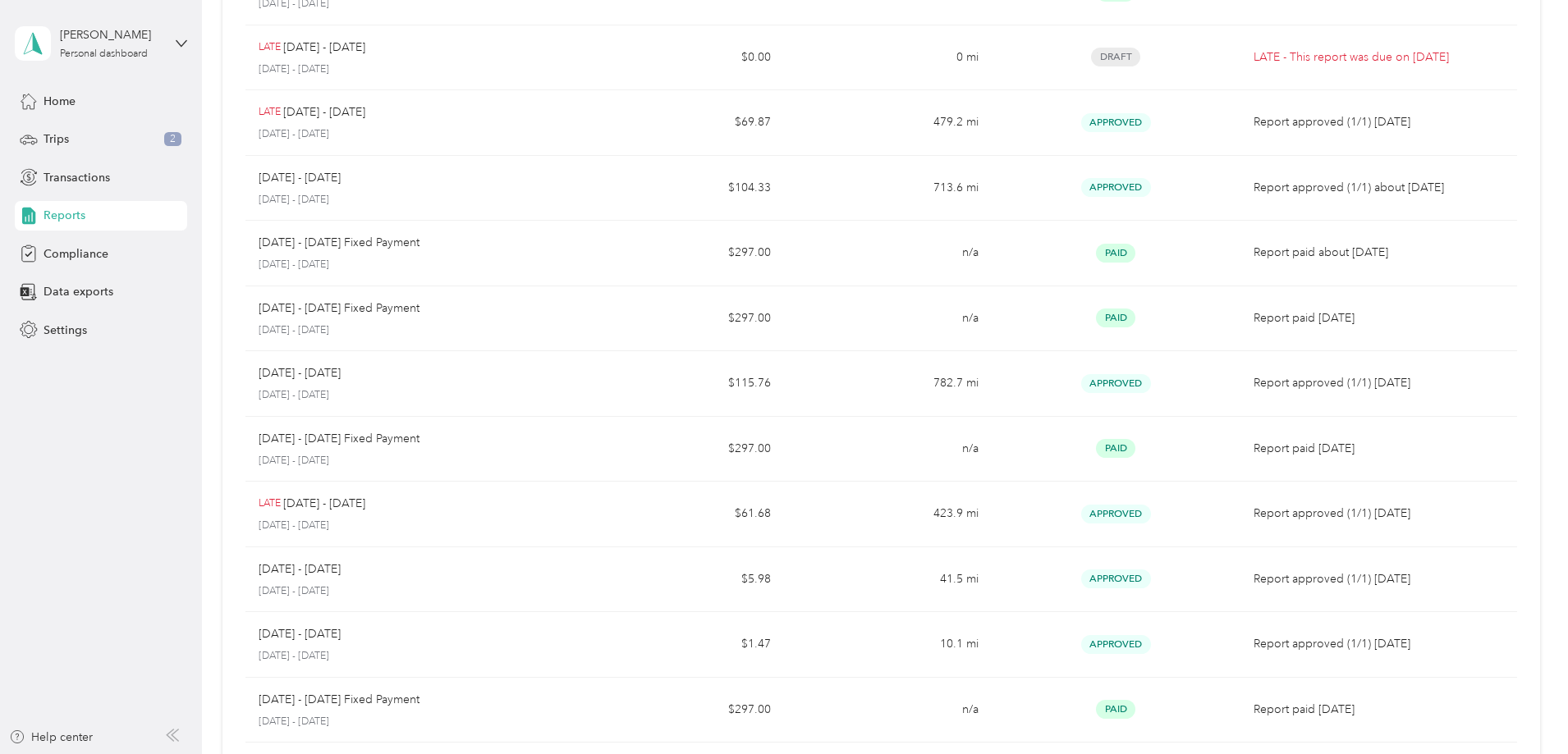
scroll to position [0, 0]
